Goal: Navigation & Orientation: Find specific page/section

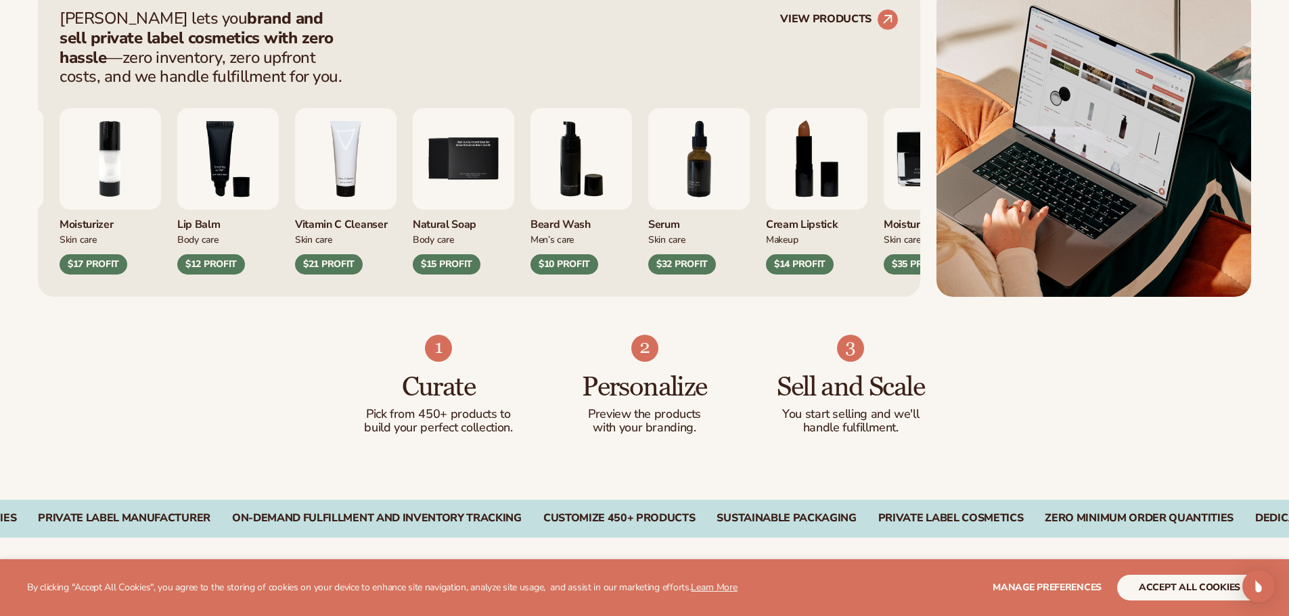
scroll to position [609, 0]
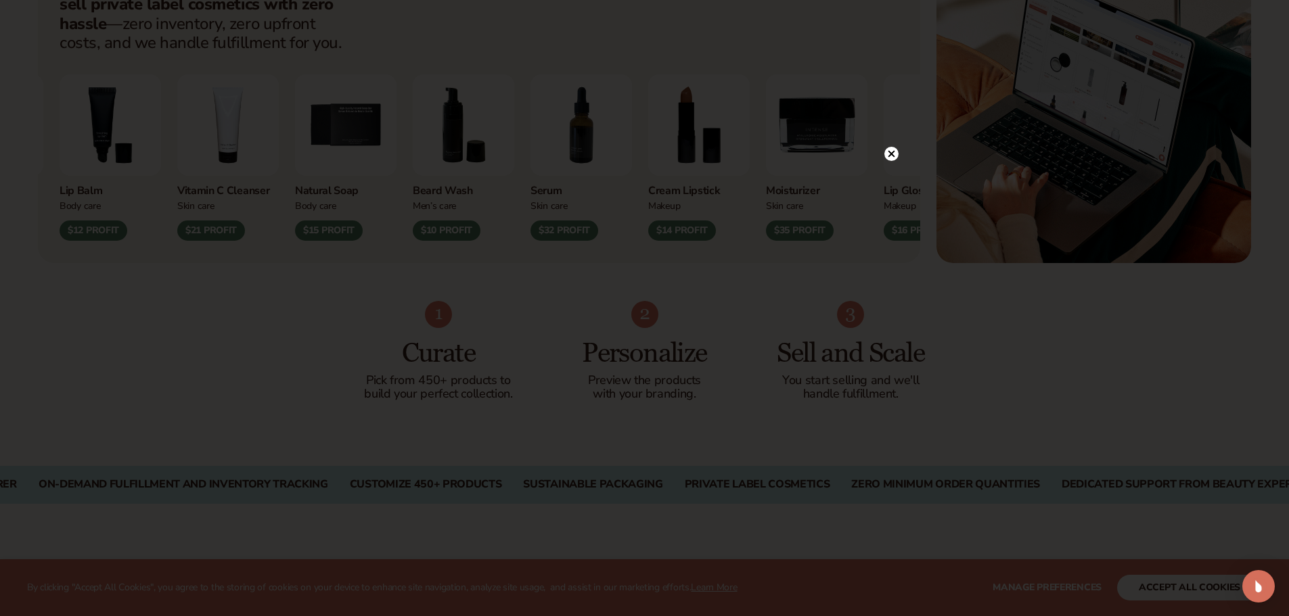
click at [893, 153] on icon at bounding box center [891, 154] width 7 height 7
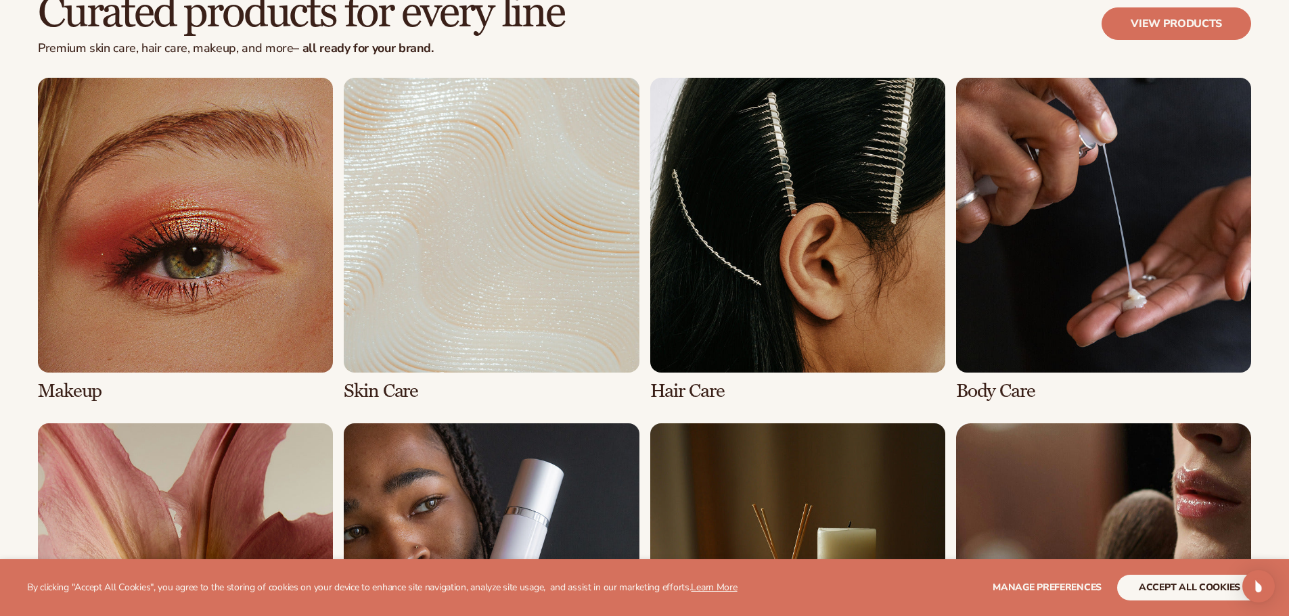
scroll to position [2774, 0]
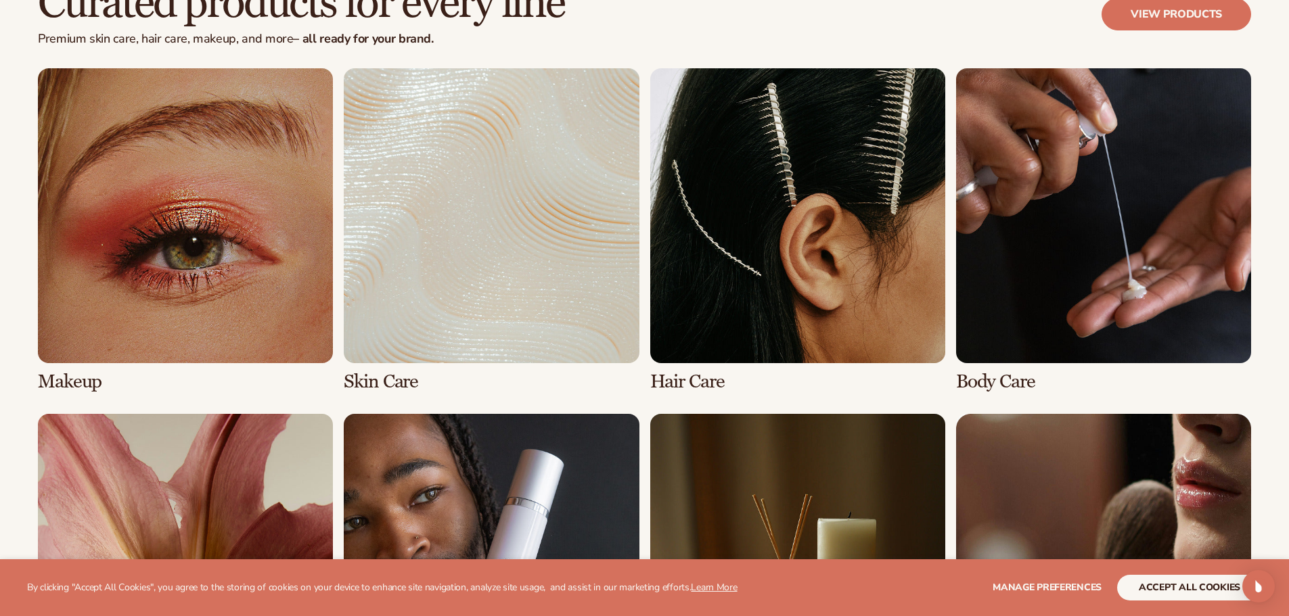
click at [269, 246] on link "1 / 8" at bounding box center [185, 230] width 295 height 324
click at [227, 218] on link "1 / 8" at bounding box center [185, 230] width 295 height 324
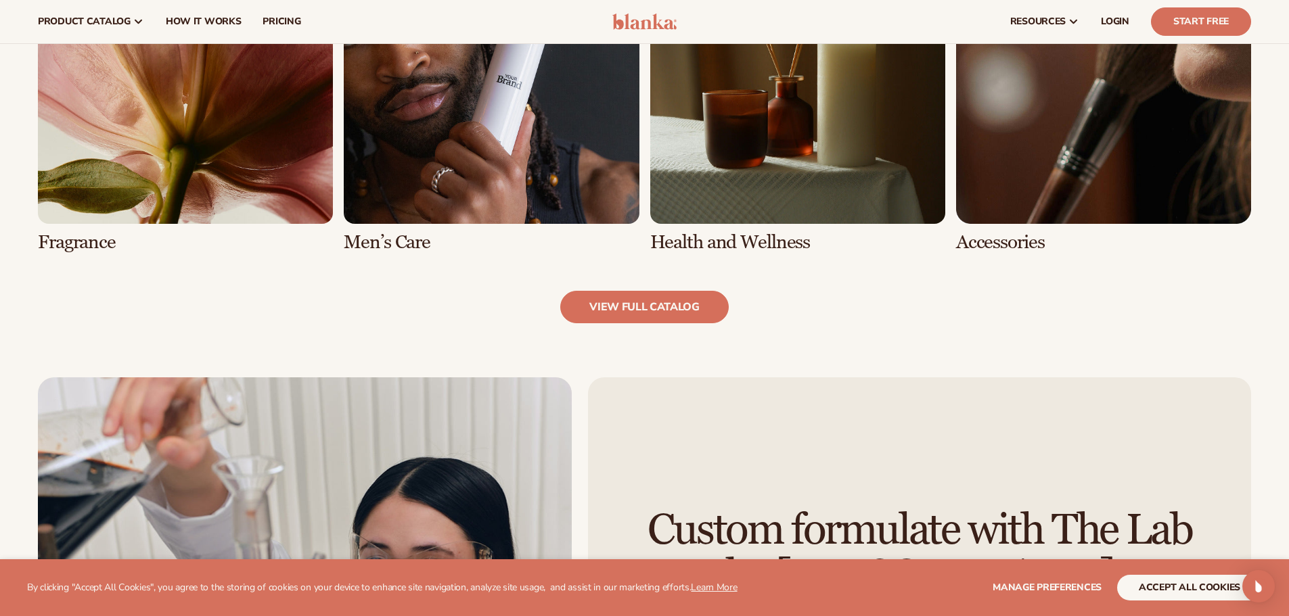
scroll to position [1254, 0]
